Goal: Download file/media

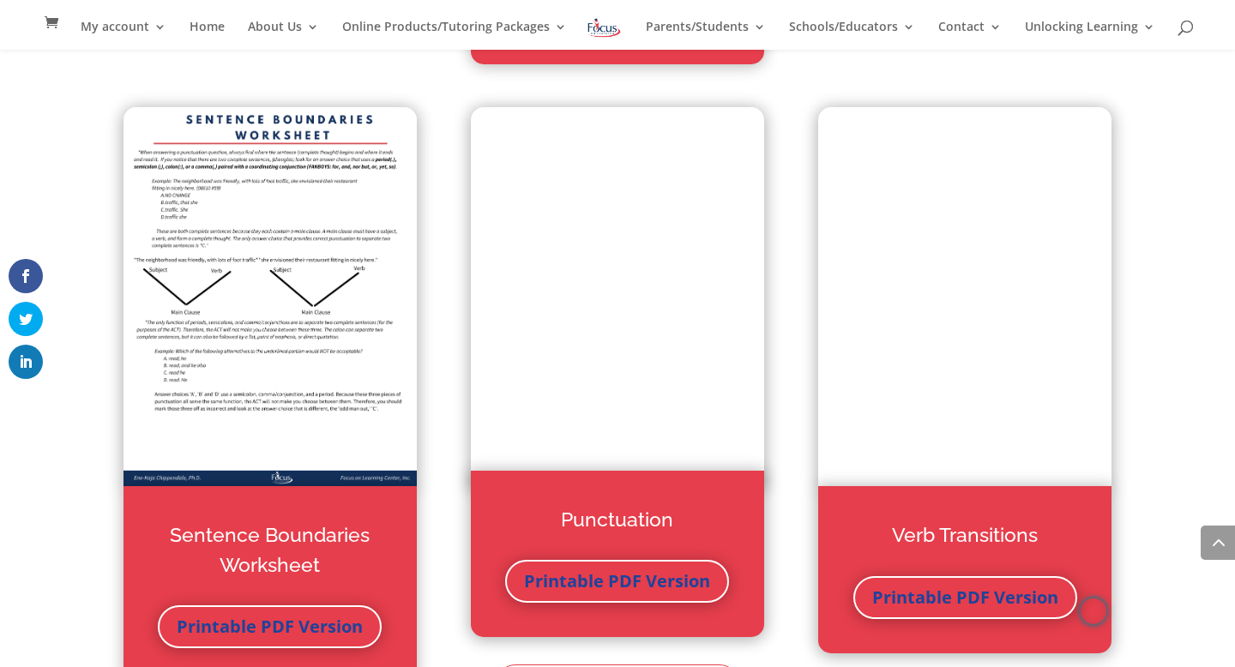
scroll to position [3476, 0]
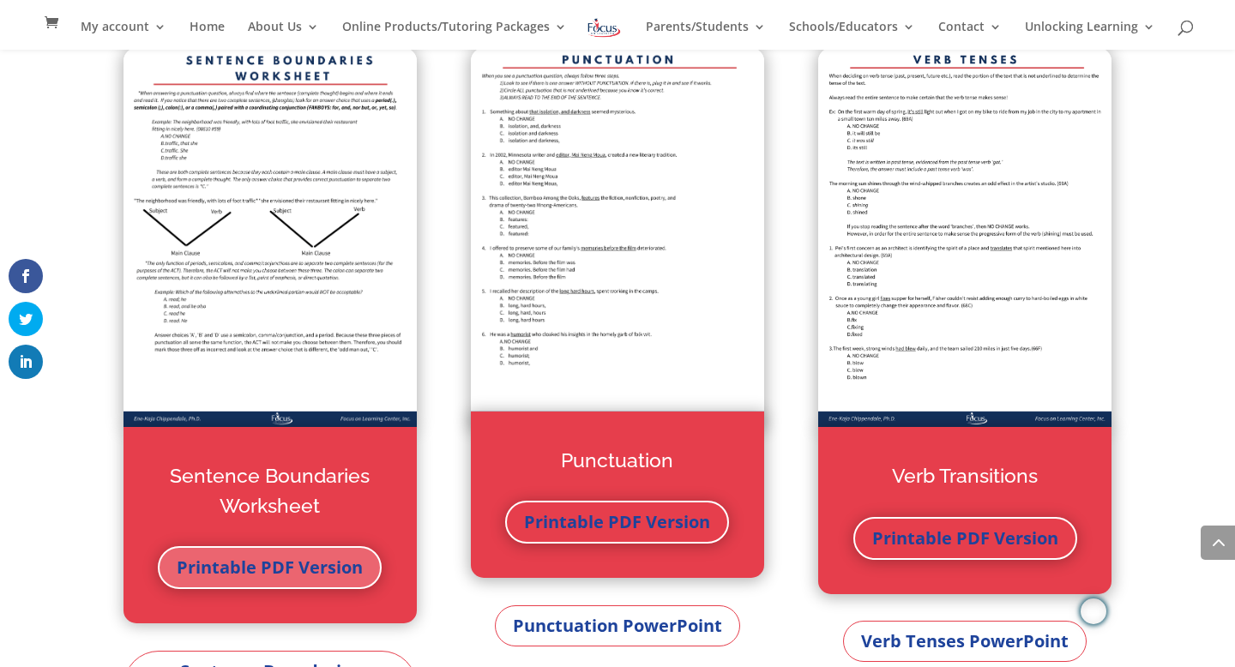
click at [256, 577] on link "Printable PDF Version" at bounding box center [270, 567] width 224 height 43
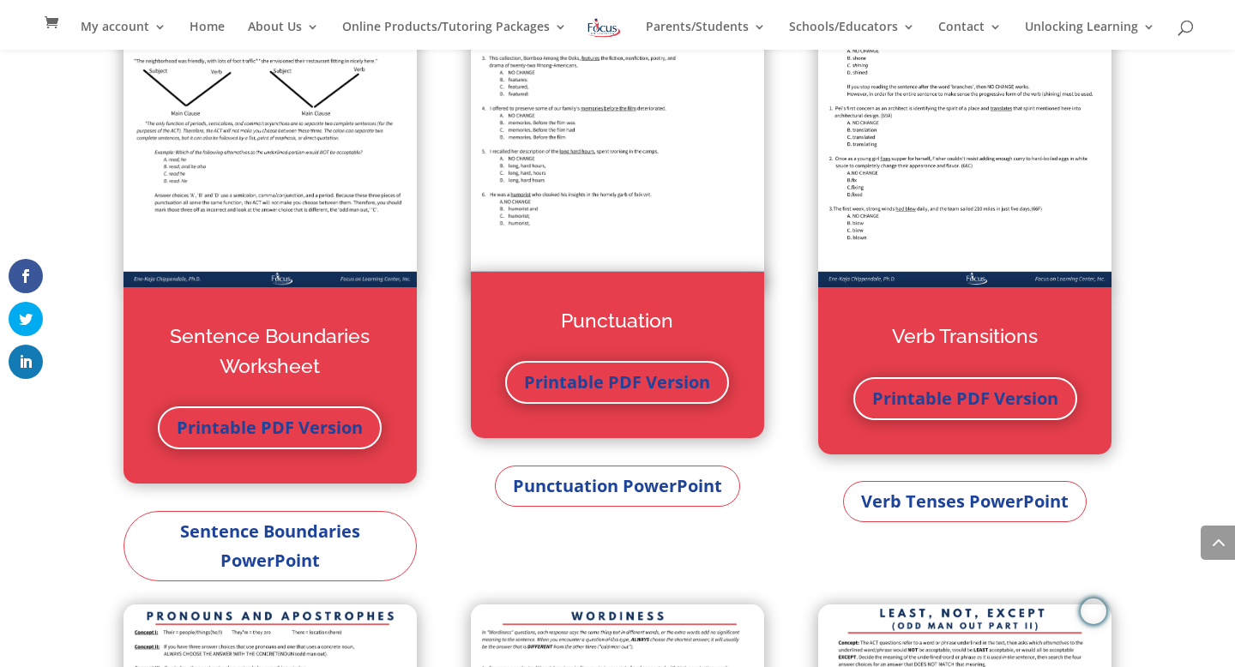
scroll to position [3622, 0]
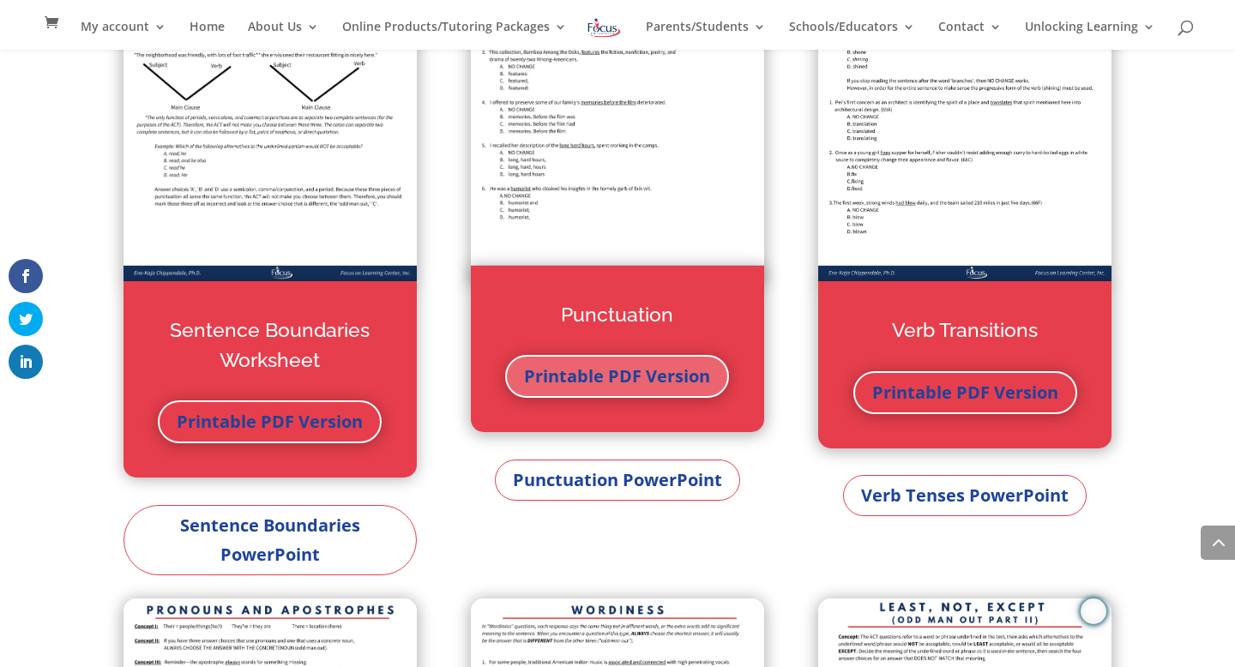
click at [588, 375] on link "Printable PDF Version" at bounding box center [617, 376] width 224 height 43
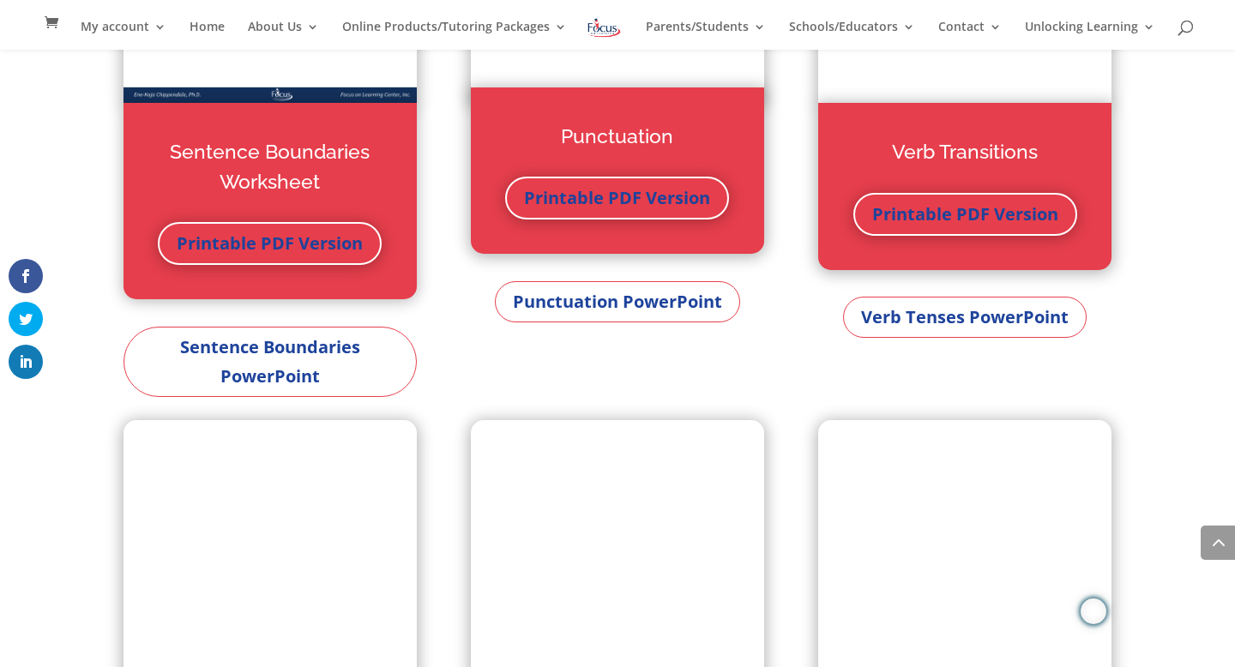
scroll to position [3807, 0]
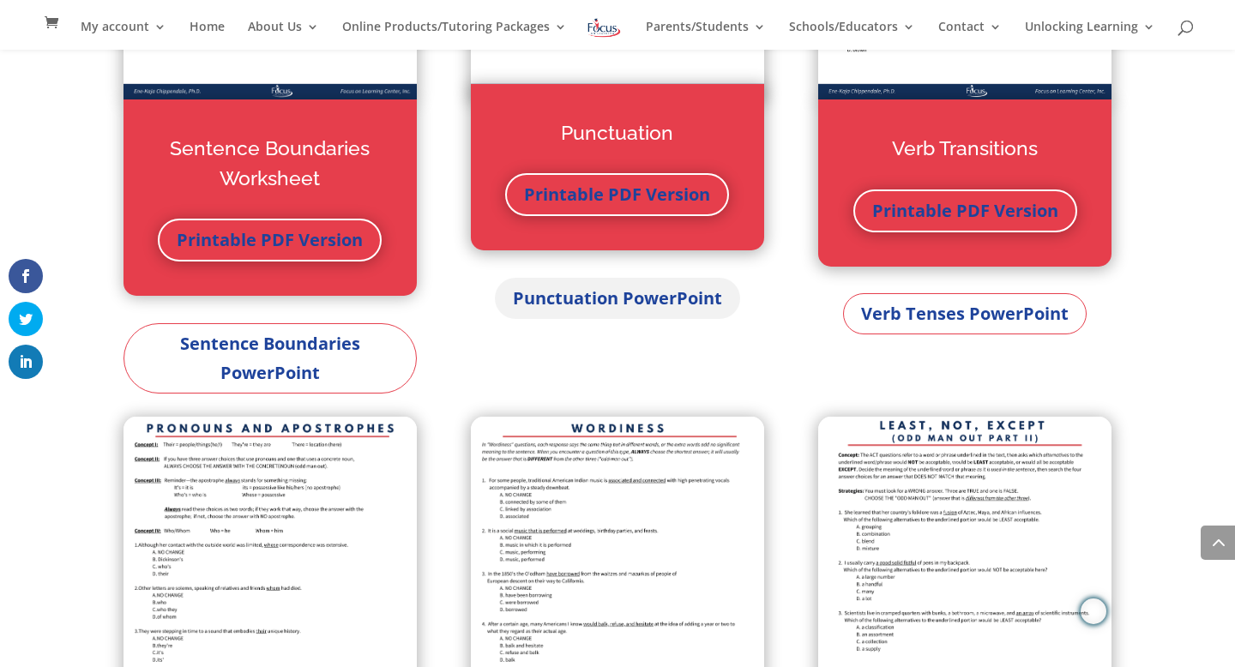
click at [611, 300] on link "Punctuation PowerPoint" at bounding box center [617, 298] width 245 height 41
click at [646, 308] on link "Punctuation PowerPoint" at bounding box center [617, 298] width 245 height 41
